Goal: Find contact information: Find contact information

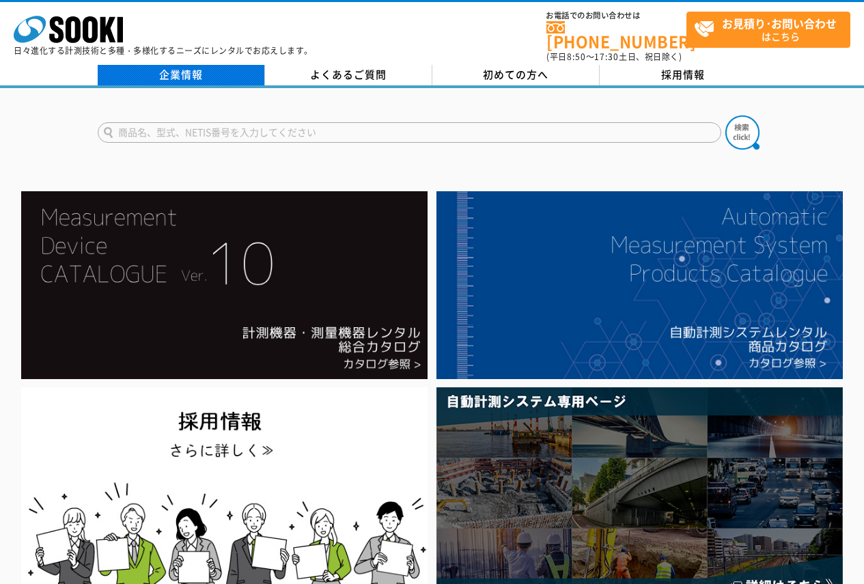
click at [175, 66] on link "企業情報" at bounding box center [181, 75] width 167 height 20
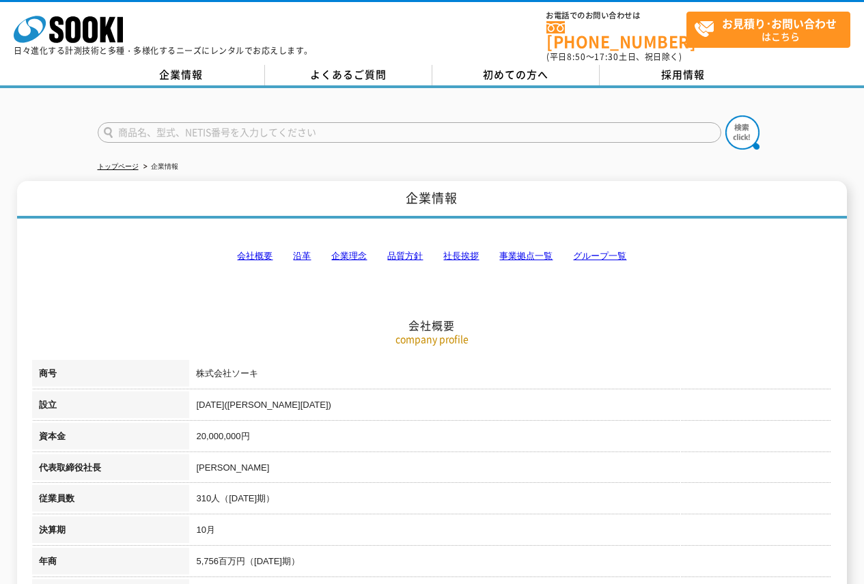
click at [518, 251] on link "事業拠点一覧" at bounding box center [525, 256] width 53 height 10
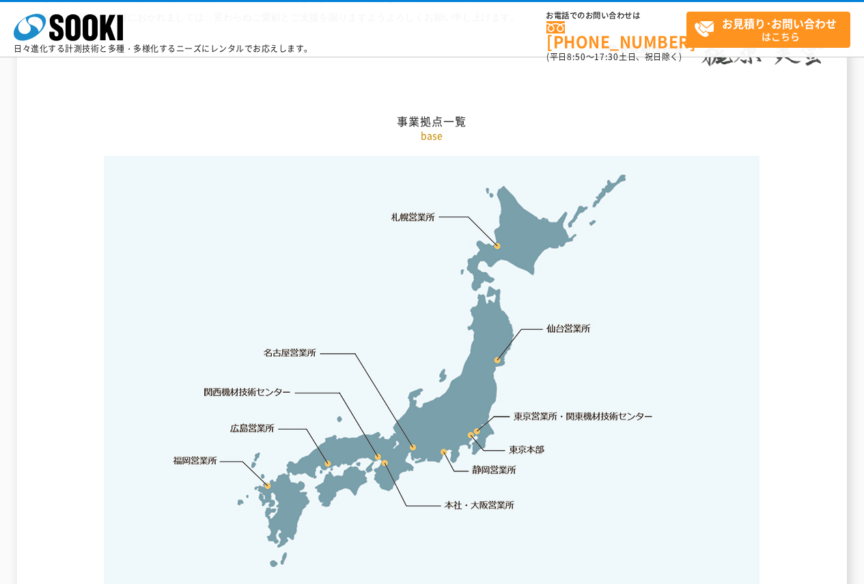
scroll to position [2742, 0]
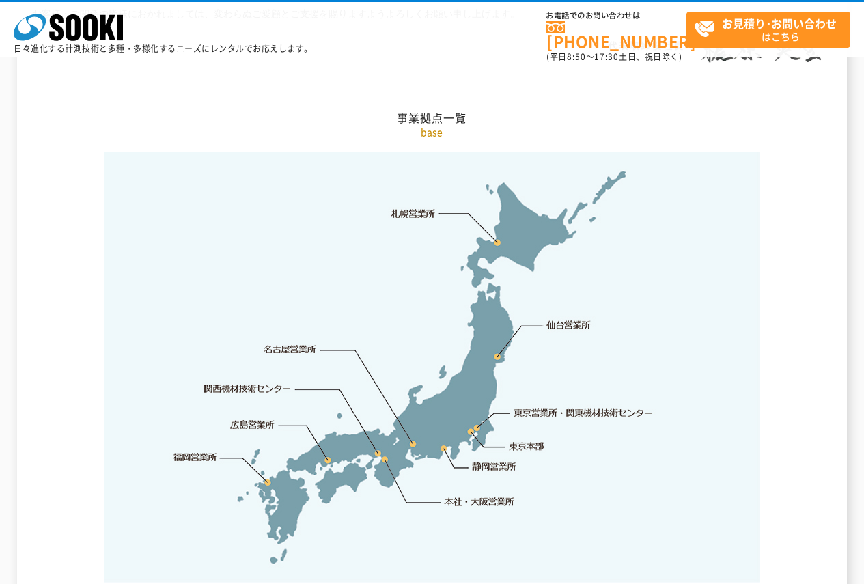
click at [468, 494] on link "本社・大阪営業所" at bounding box center [479, 501] width 72 height 14
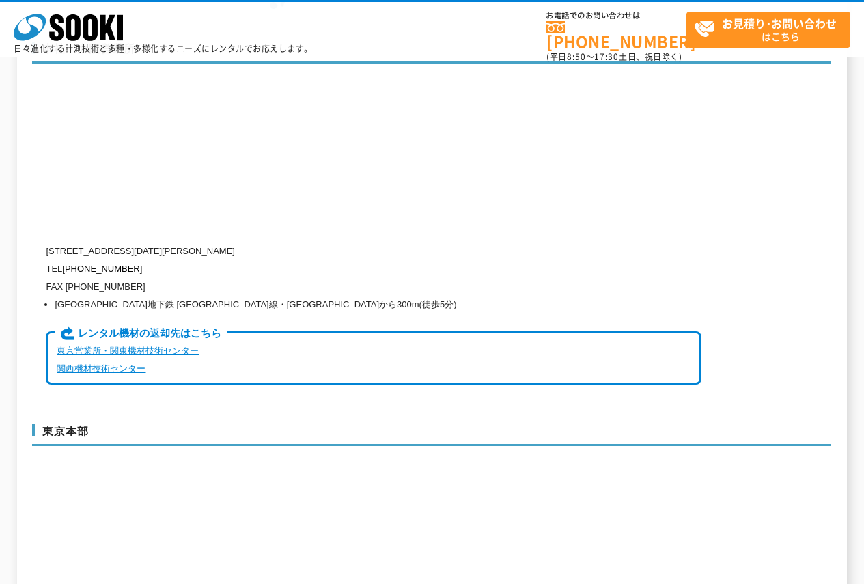
scroll to position [3159, 0]
